Goal: Complete application form

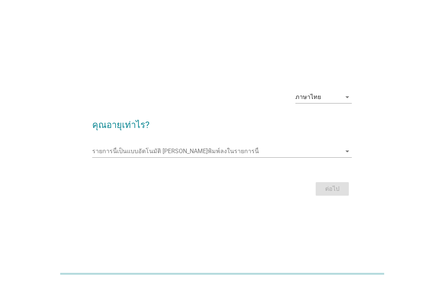
click at [237, 153] on input "รายการนี้เป็นแบบอัตโนมัติ คุณสามารถพิมพ์ลงในรายการนี้" at bounding box center [216, 151] width 249 height 12
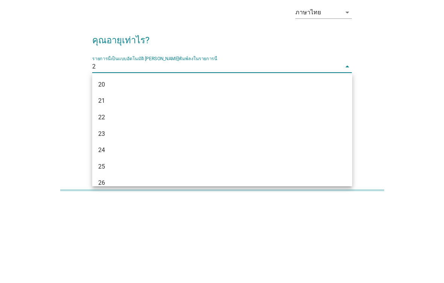
type input "29"
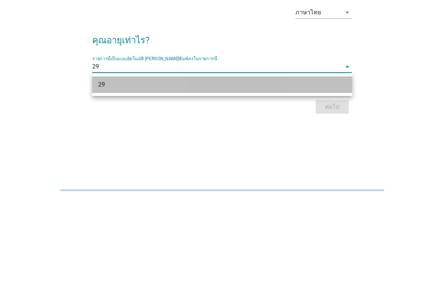
click at [291, 164] on div "29" at bounding box center [211, 168] width 227 height 9
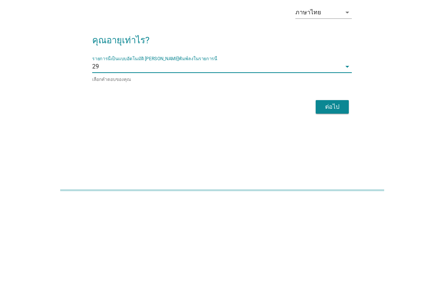
click at [338, 186] on div "ต่อไป" at bounding box center [331, 190] width 21 height 9
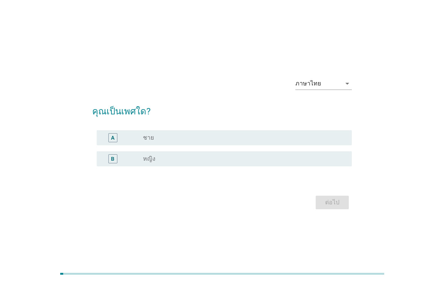
click at [280, 164] on div "B radio_button_unchecked หญิง" at bounding box center [224, 158] width 255 height 15
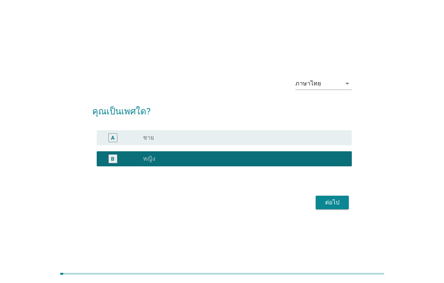
click at [343, 204] on button "ต่อไป" at bounding box center [331, 202] width 33 height 14
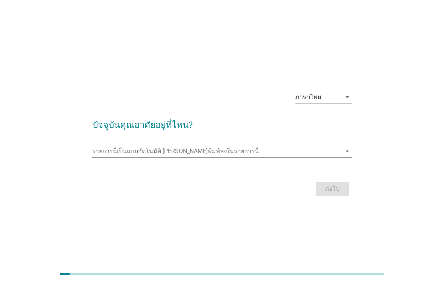
click at [298, 150] on input "รายการนี้เป็นแบบอัตโนมัติ คุณสามารถพิมพ์ลงในรายการนี้" at bounding box center [216, 151] width 249 height 12
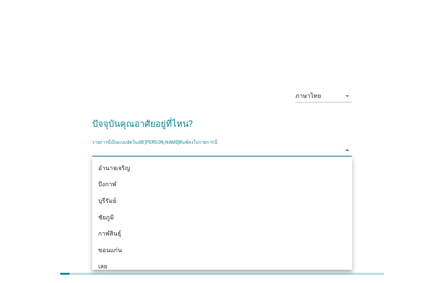
scroll to position [9, 0]
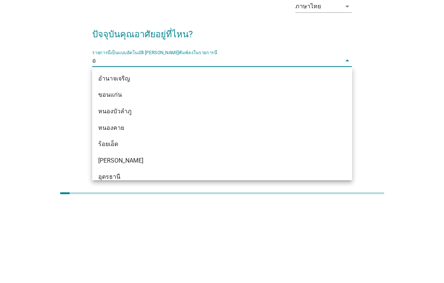
type input "อุ"
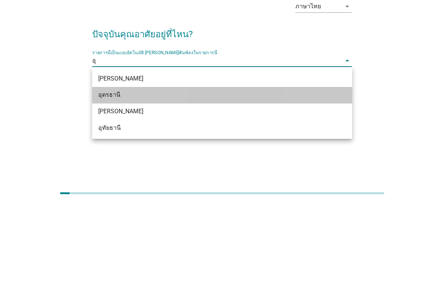
click at [244, 167] on div "อุดรธานี" at bounding box center [222, 175] width 260 height 17
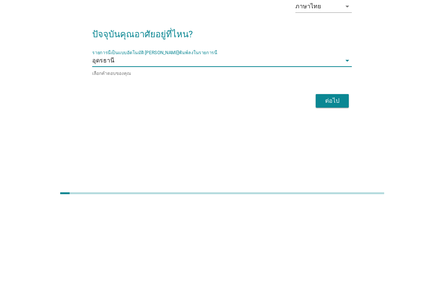
click at [338, 177] on div "ต่อไป" at bounding box center [331, 181] width 21 height 9
